Goal: Task Accomplishment & Management: Manage account settings

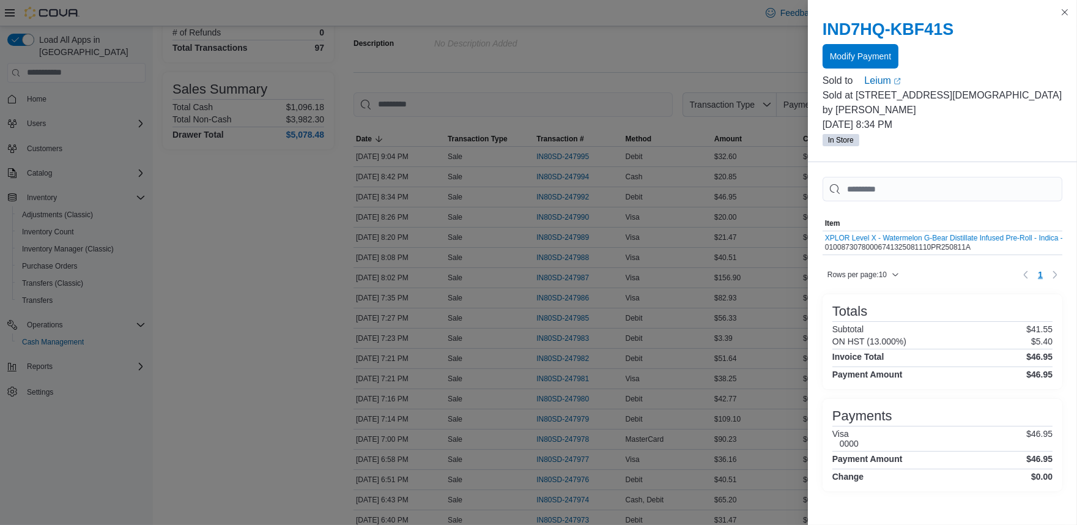
scroll to position [122, 0]
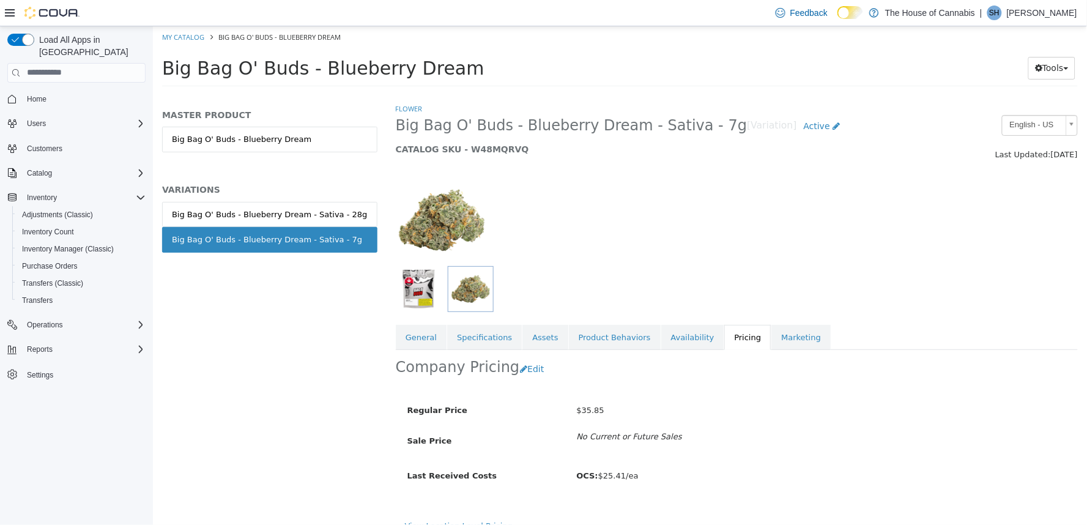
scroll to position [16, 0]
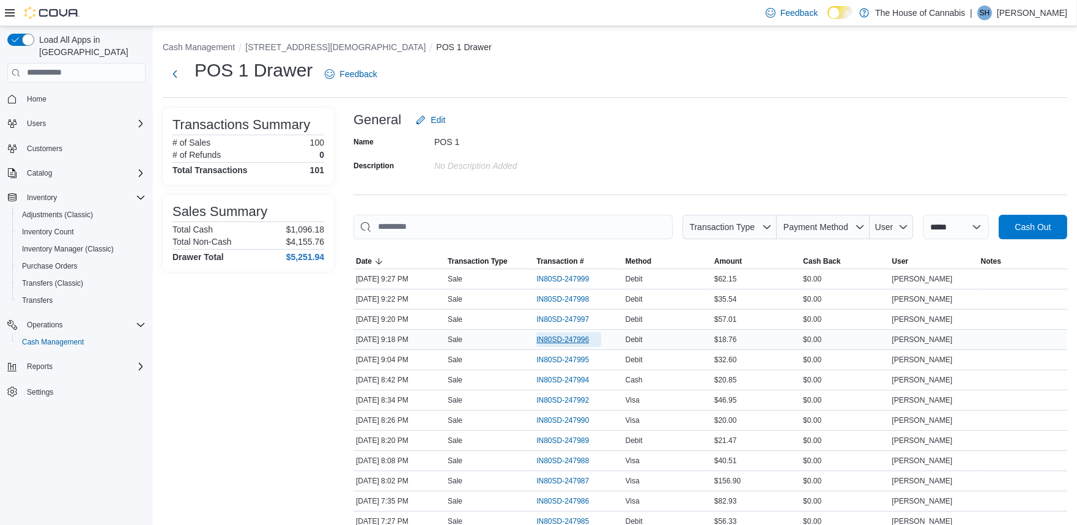
click at [555, 340] on span "IN80SD-247996" at bounding box center [562, 340] width 53 height 10
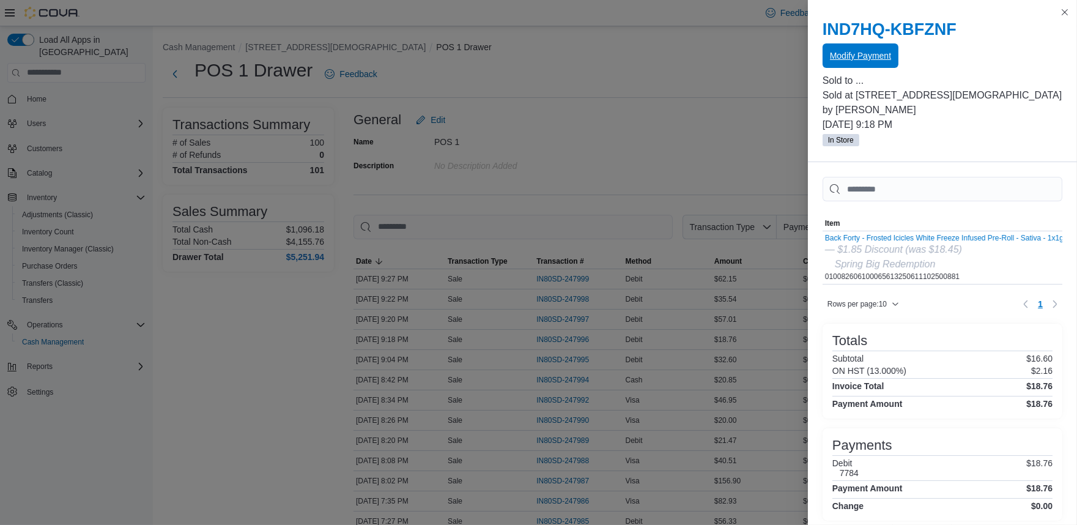
click at [870, 59] on span "Modify Payment" at bounding box center [860, 56] width 61 height 12
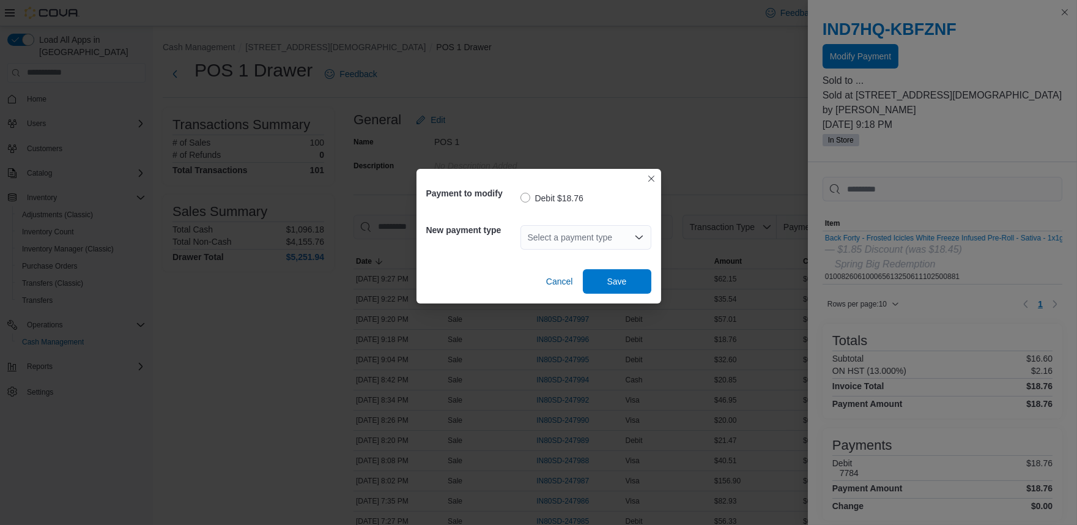
click at [640, 236] on icon "Open list of options" at bounding box center [638, 237] width 7 height 4
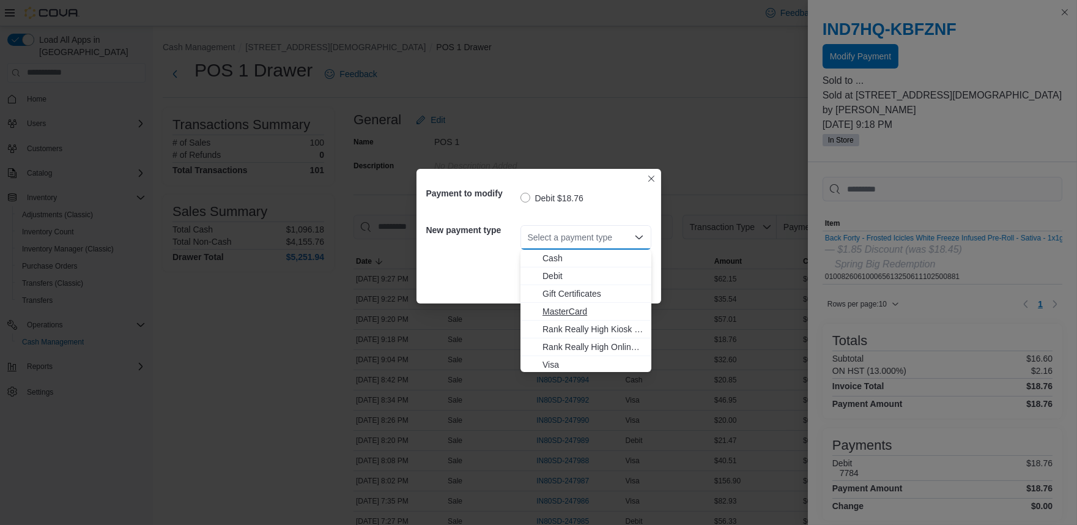
click at [586, 308] on span "MasterCard" at bounding box center [593, 311] width 102 height 12
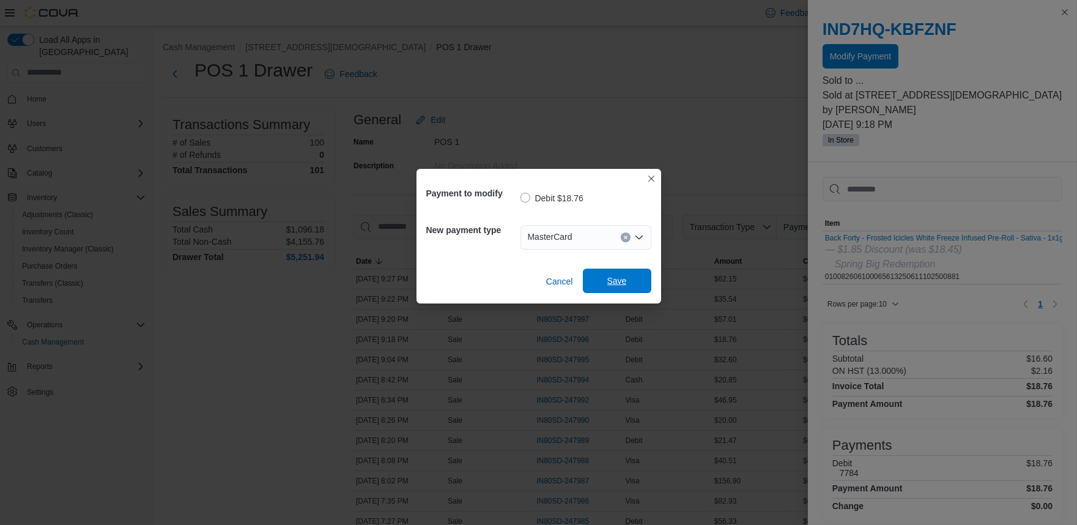
click at [615, 282] on span "Save" at bounding box center [617, 281] width 20 height 12
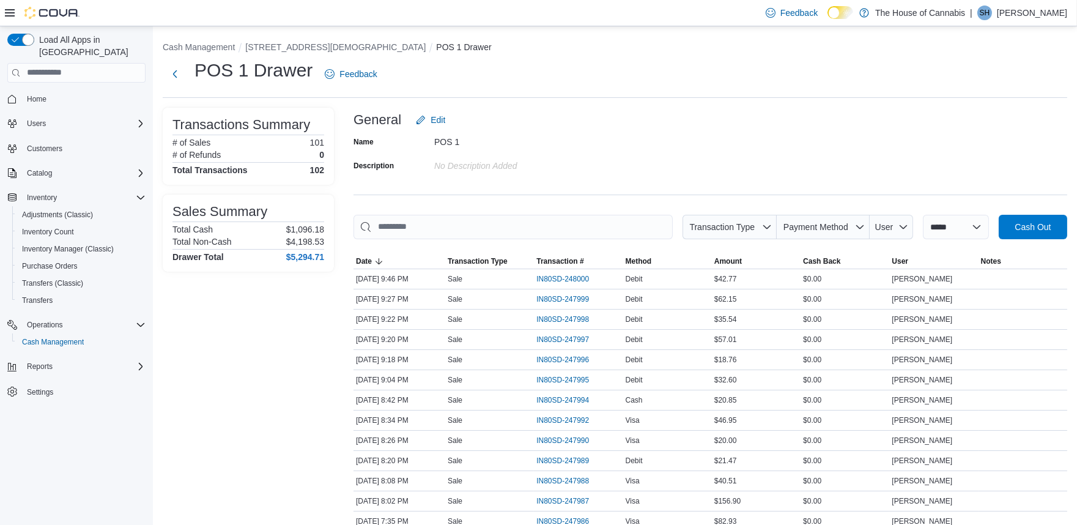
click at [657, 86] on div "POS 1 Drawer Feedback" at bounding box center [615, 74] width 905 height 32
click at [72, 244] on span "Inventory Manager (Classic)" at bounding box center [68, 249] width 92 height 10
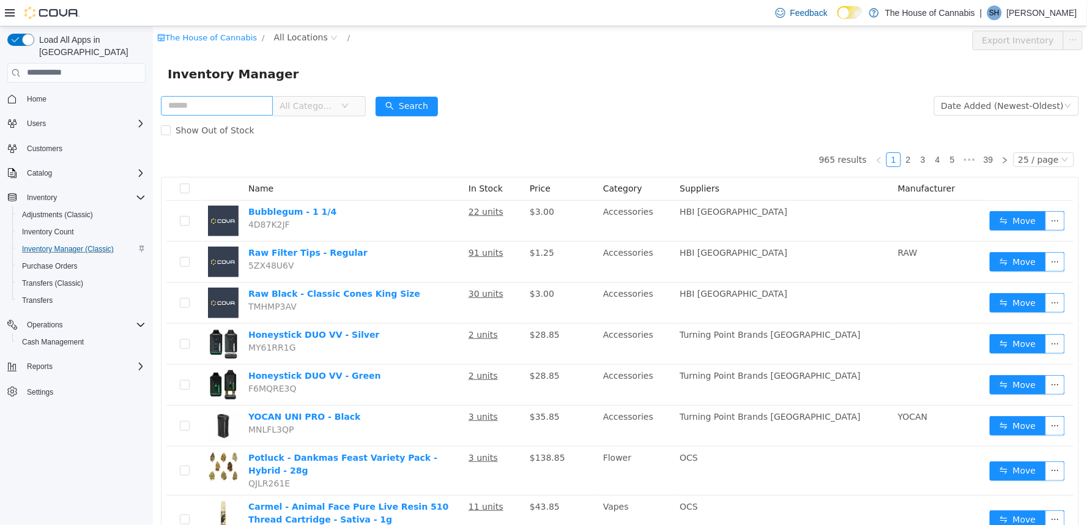
click at [212, 110] on input "text" at bounding box center [216, 105] width 112 height 20
type input "****"
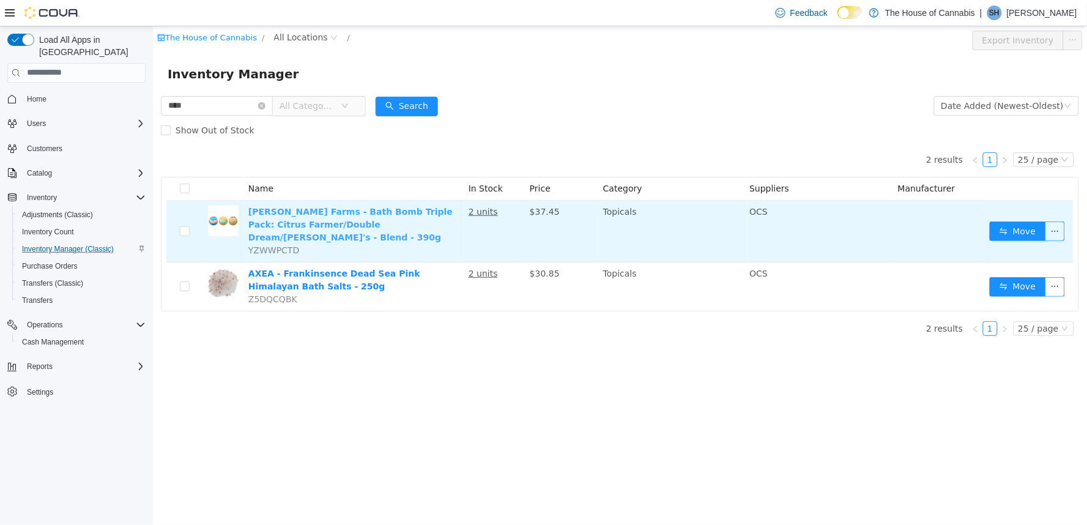
click at [301, 212] on link "Stewart Farms - Bath Bomb Triple Pack: Citrus Farmer/Double Dream/Kaya's - Blen…" at bounding box center [350, 223] width 204 height 35
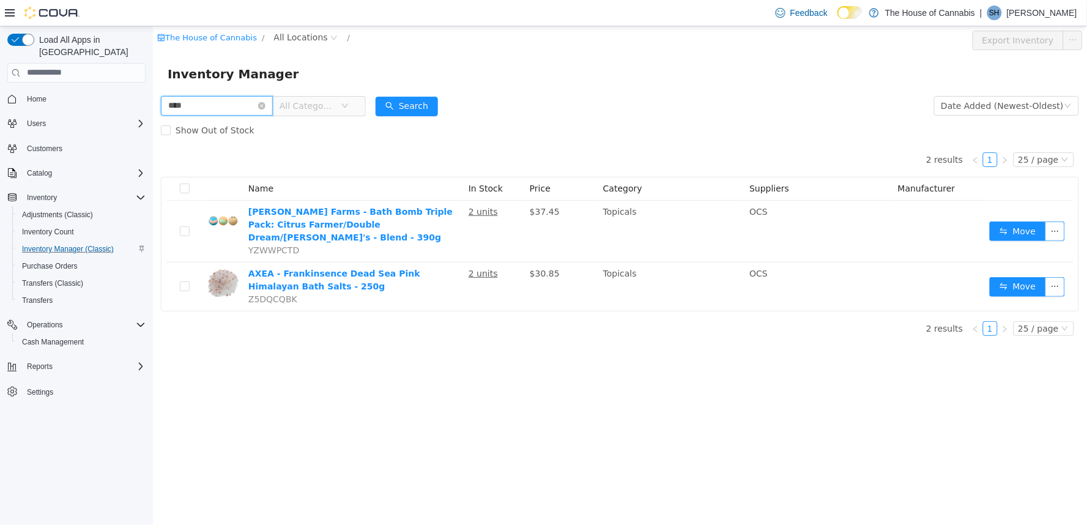
click at [222, 101] on input "****" at bounding box center [216, 105] width 112 height 20
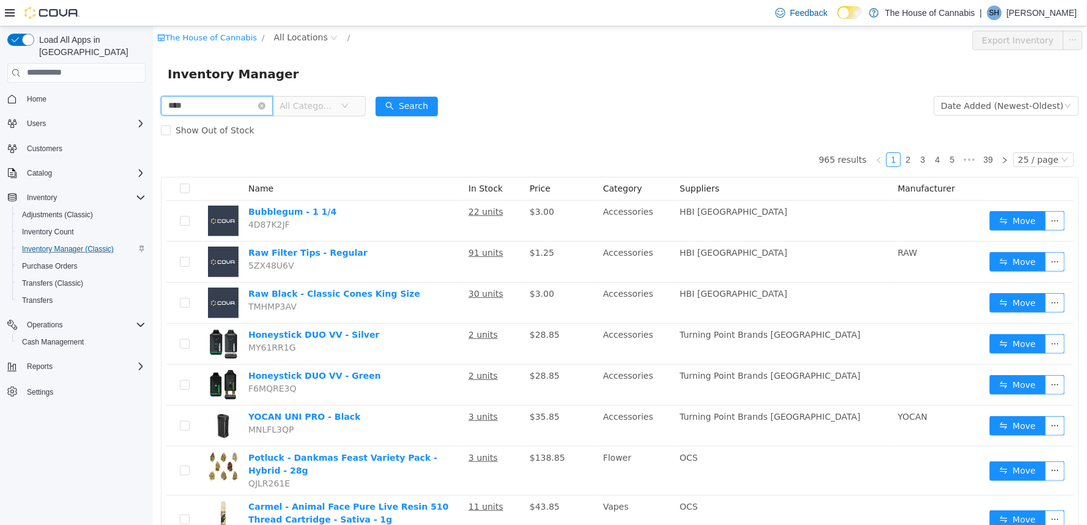
type input "****"
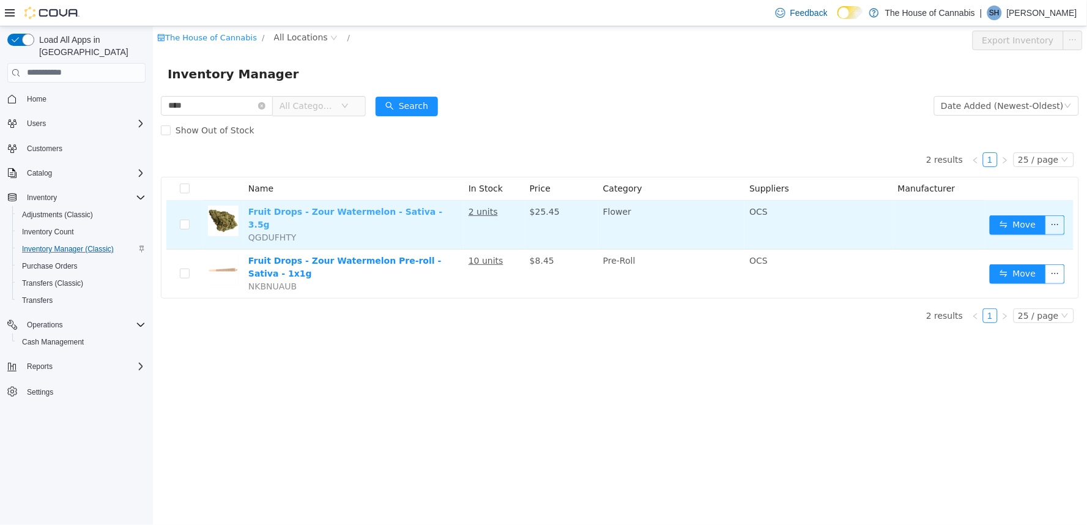
click at [368, 210] on link "Fruit Drops - Zour Watermelon - Sativa - 3.5g" at bounding box center [345, 217] width 194 height 23
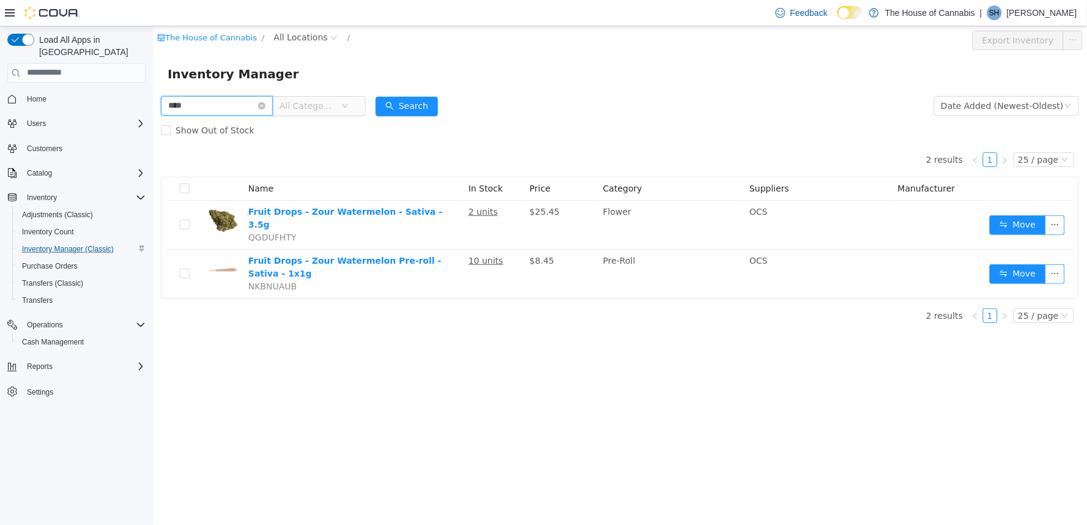
click at [253, 103] on input "****" at bounding box center [216, 105] width 112 height 20
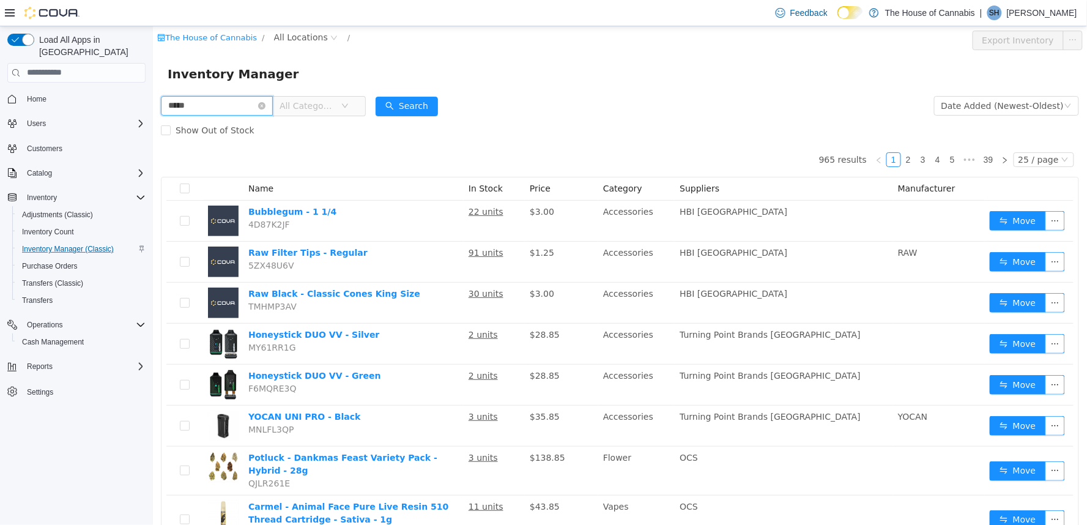
type input "*****"
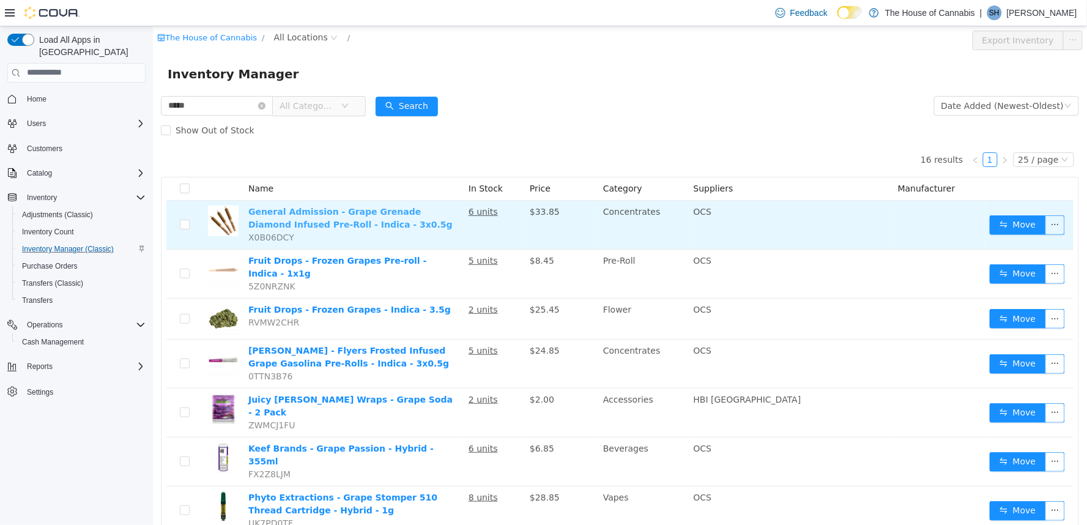
click at [347, 217] on td "General Admission - Grape Grenade Diamond Infused Pre-Roll - Indica - 3x0.5g X0…" at bounding box center [353, 224] width 220 height 49
click at [338, 216] on link "General Admission - Grape Grenade Diamond Infused Pre-Roll - Indica - 3x0.5g" at bounding box center [350, 217] width 204 height 23
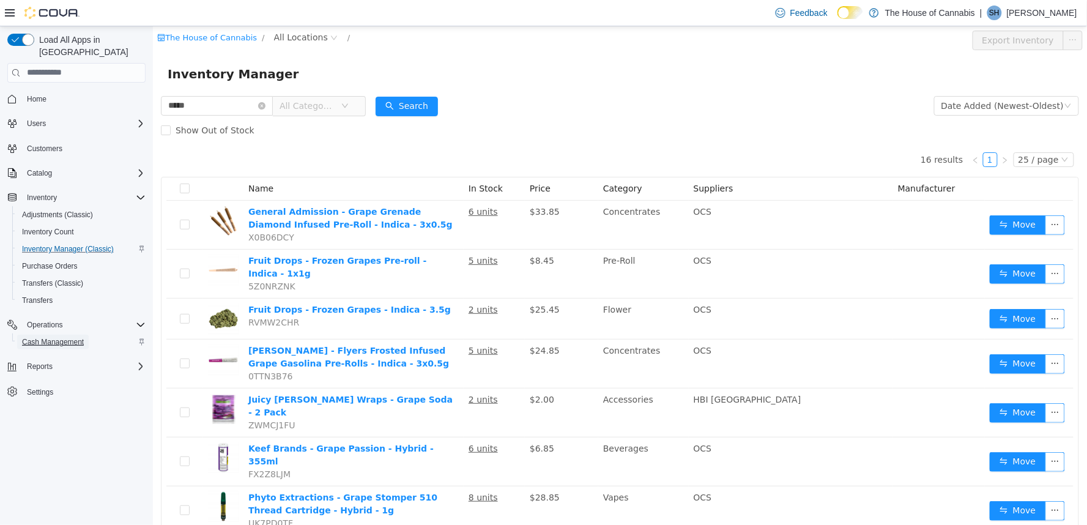
click at [55, 335] on span "Cash Management" at bounding box center [53, 342] width 62 height 15
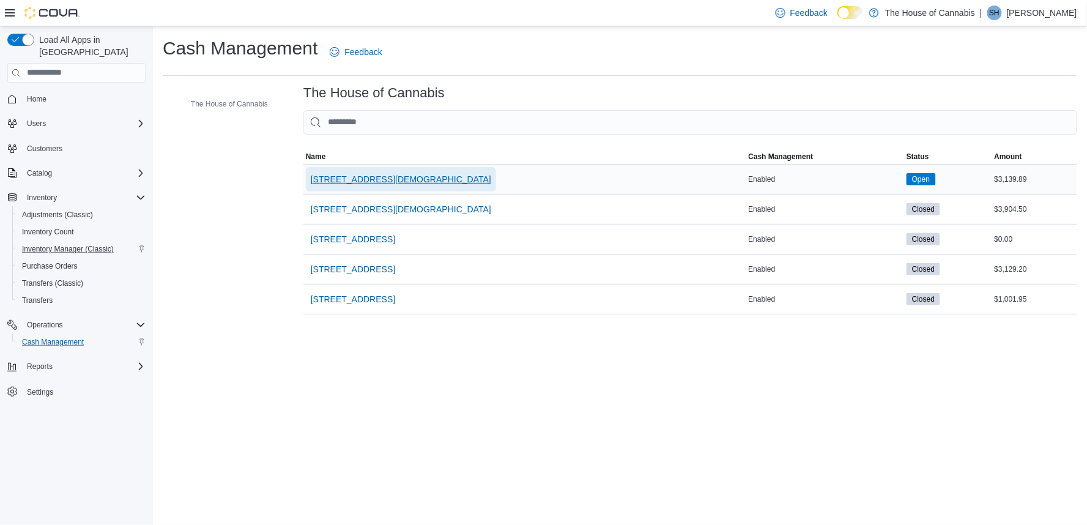
click at [395, 180] on span "1 Church St, Unit 9 Keswick" at bounding box center [401, 179] width 180 height 12
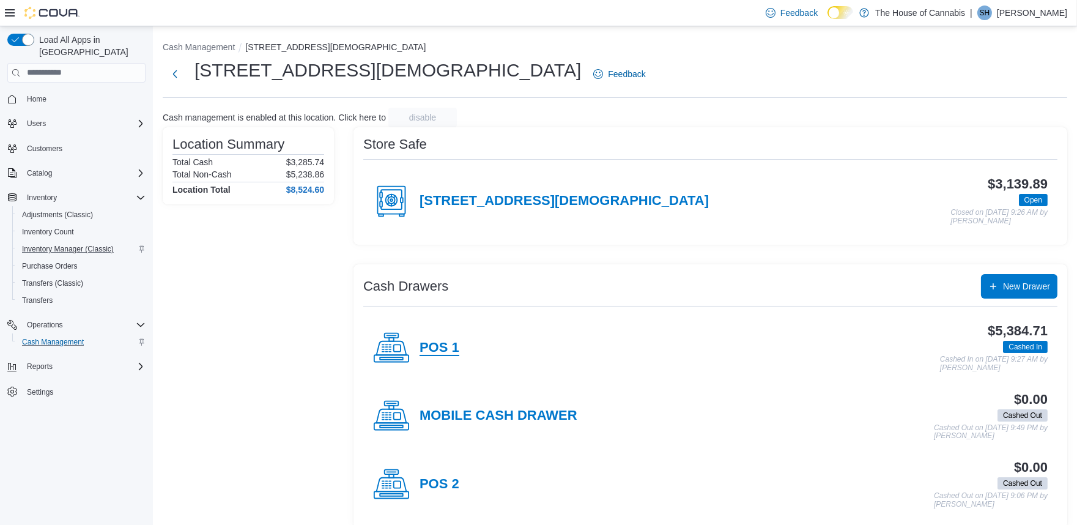
click at [442, 349] on h4 "POS 1" at bounding box center [440, 348] width 40 height 16
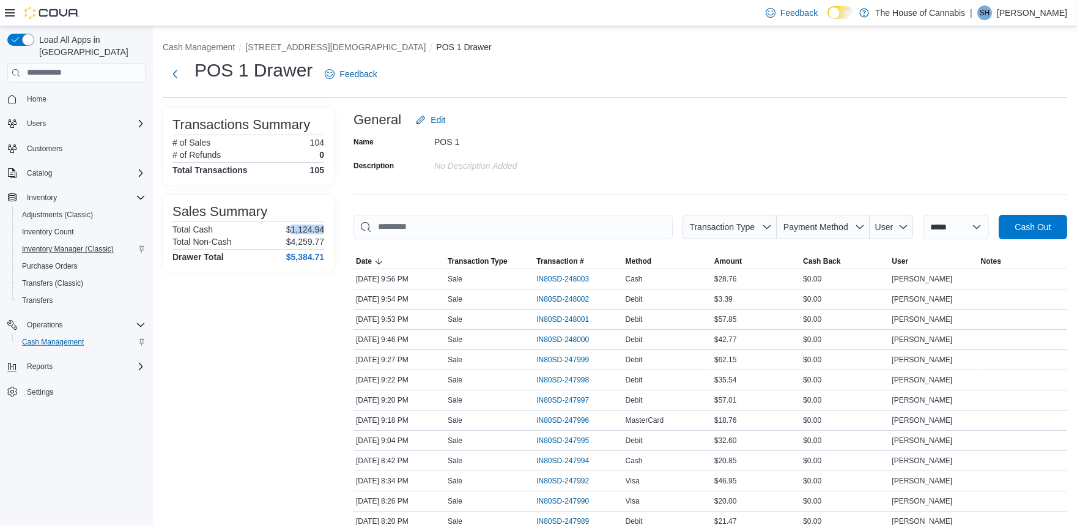
drag, startPoint x: 289, startPoint y: 228, endPoint x: 323, endPoint y: 228, distance: 33.6
click at [323, 228] on p "$1,124.94" at bounding box center [305, 229] width 38 height 10
click at [812, 93] on div "POS 1 Drawer Feedback" at bounding box center [615, 78] width 905 height 40
click at [1051, 224] on span "Cash Out" at bounding box center [1033, 227] width 36 height 12
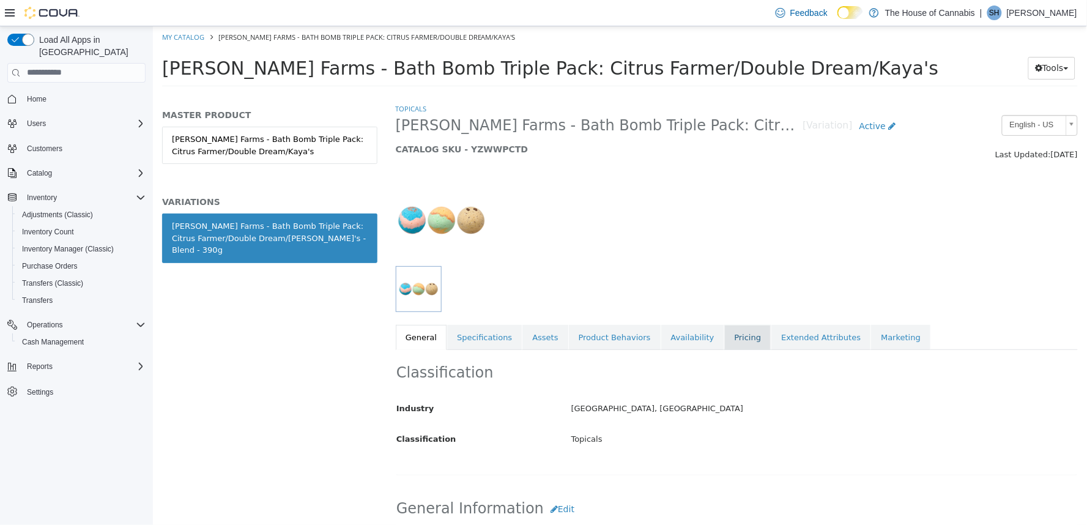
click at [732, 332] on link "Pricing" at bounding box center [747, 337] width 46 height 26
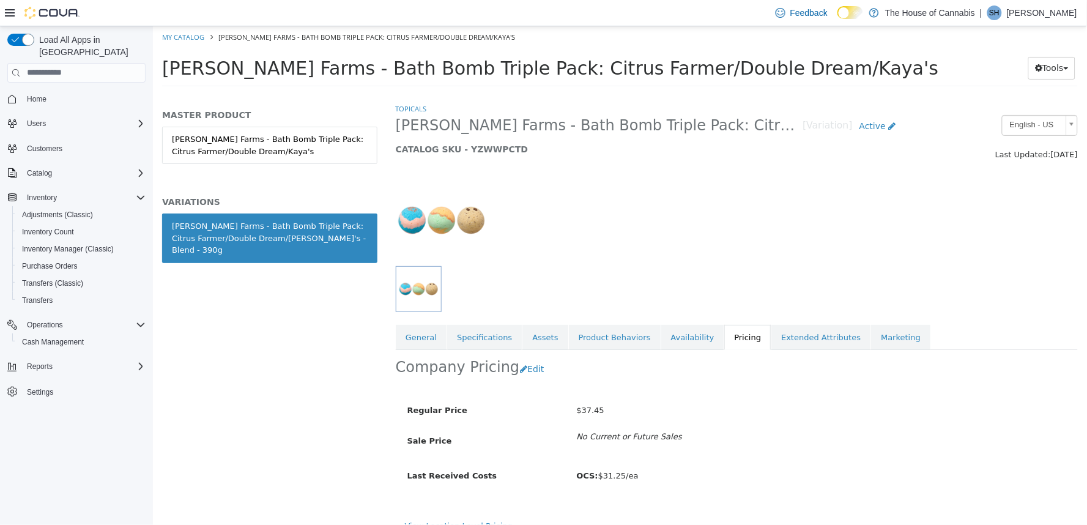
scroll to position [16, 0]
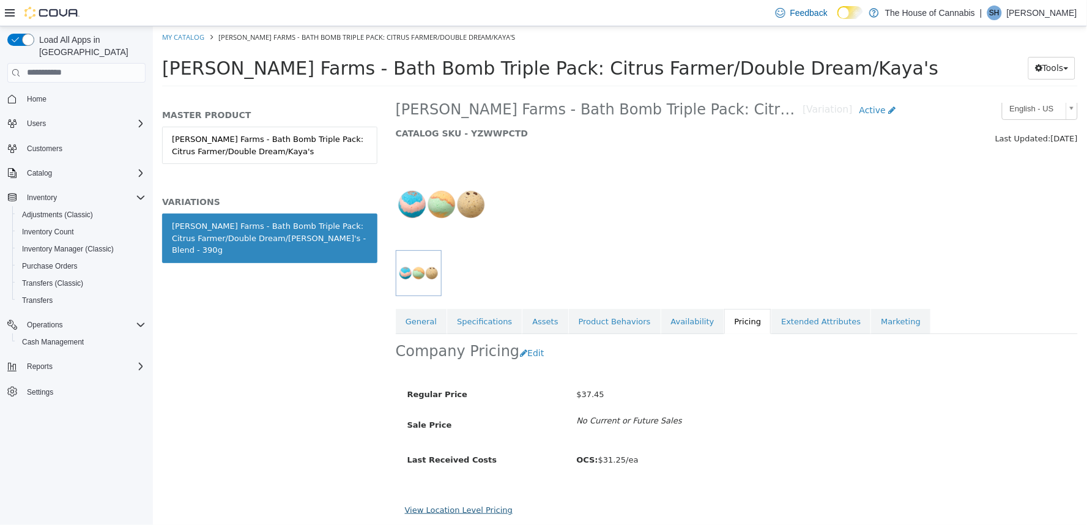
click at [457, 512] on link "View Location Level Pricing" at bounding box center [458, 509] width 108 height 9
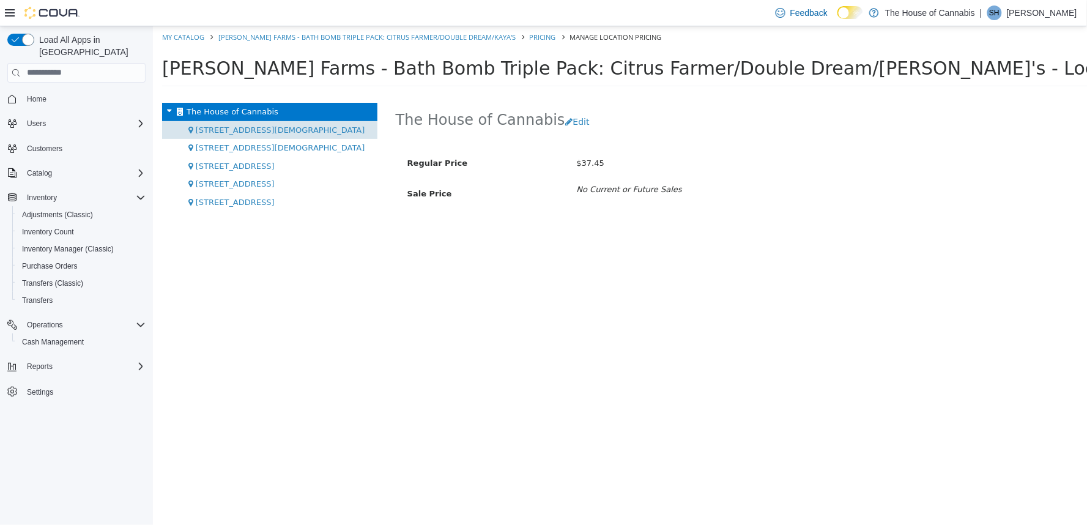
click at [216, 125] on span "1 Church St, Unit 9 Keswick" at bounding box center [279, 129] width 169 height 9
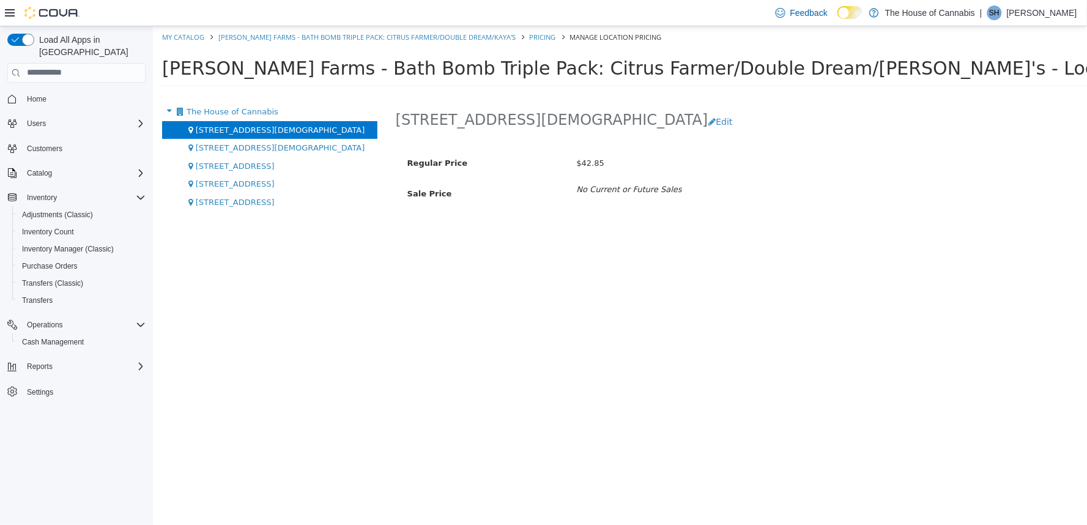
click at [813, 94] on html "Saving Bulk Changes... × My Catalog Stewart Farms - Bath Bomb Triple Pack: Citr…" at bounding box center [619, 60] width 934 height 68
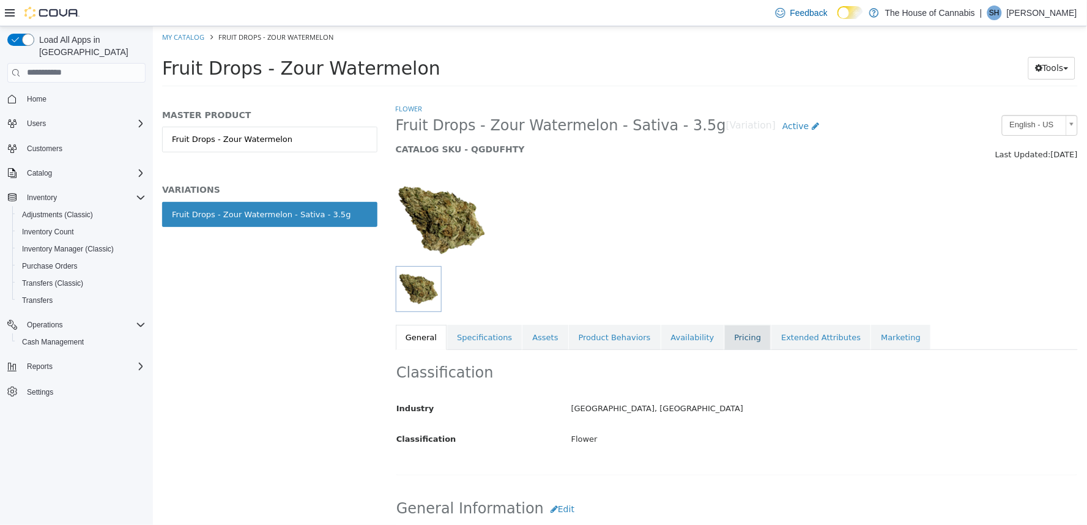
click at [724, 343] on link "Pricing" at bounding box center [747, 337] width 46 height 26
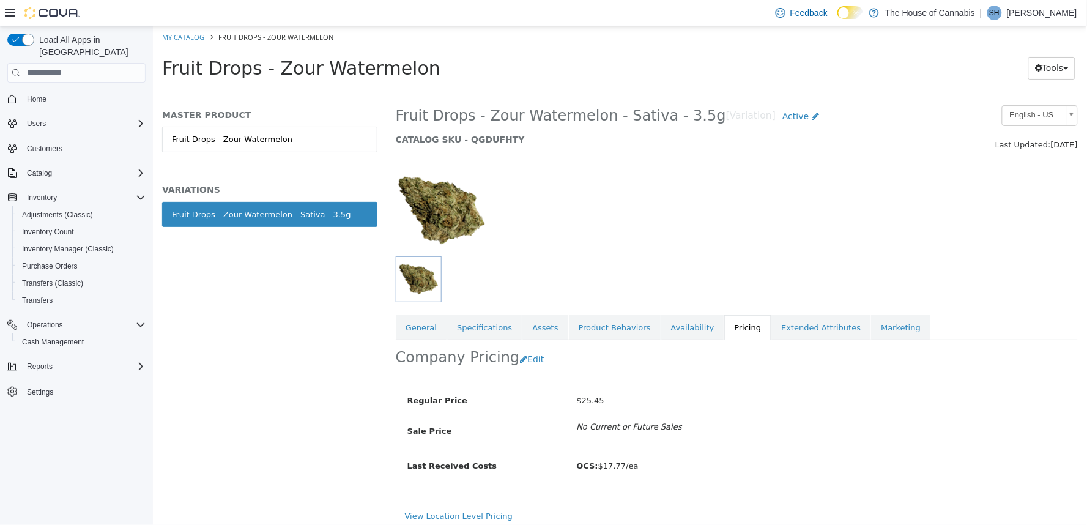
scroll to position [16, 0]
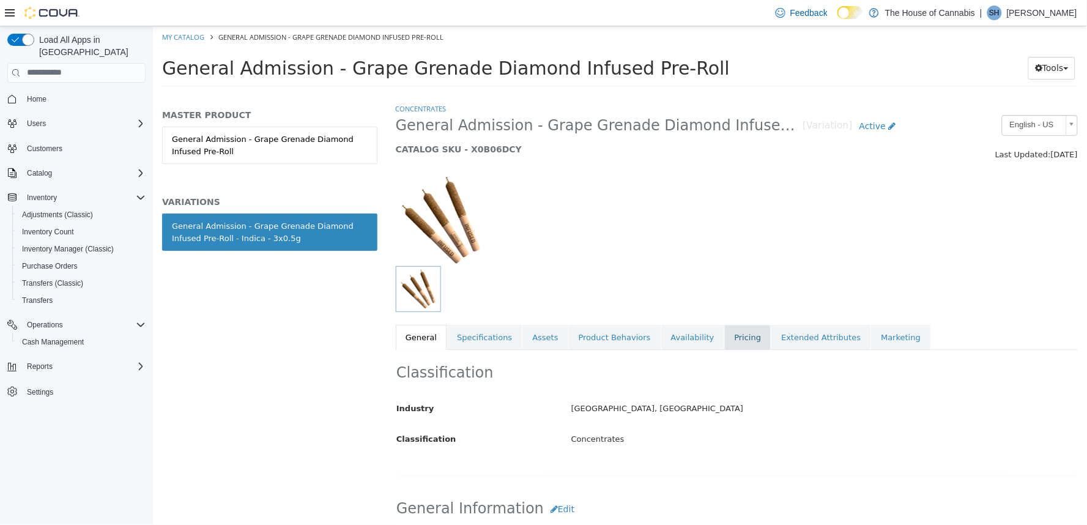
click at [724, 342] on link "Pricing" at bounding box center [747, 337] width 46 height 26
